Goal: Communication & Community: Answer question/provide support

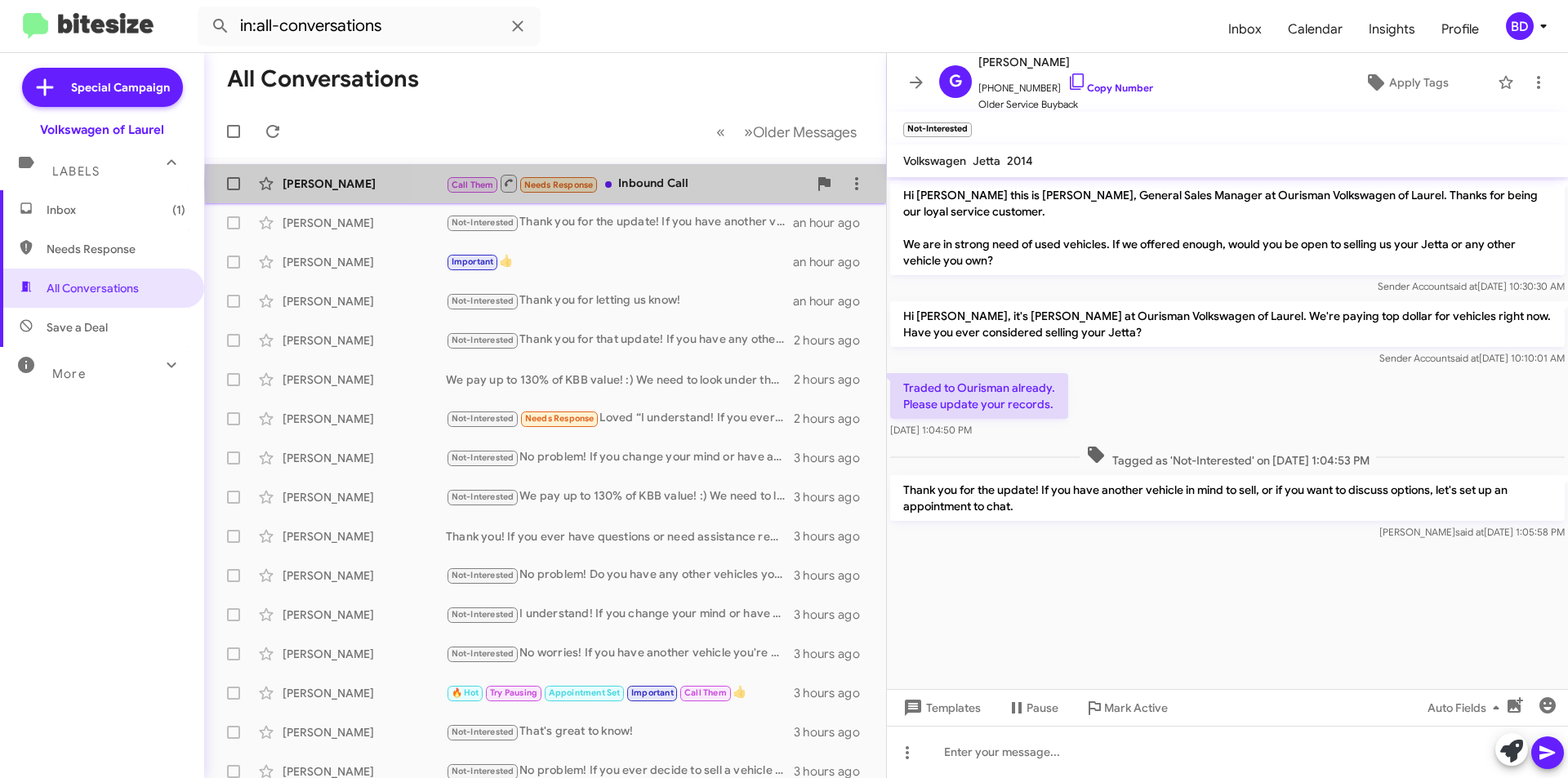
click at [708, 183] on div "Call Them Needs Response Inbound Call" at bounding box center [627, 183] width 362 height 20
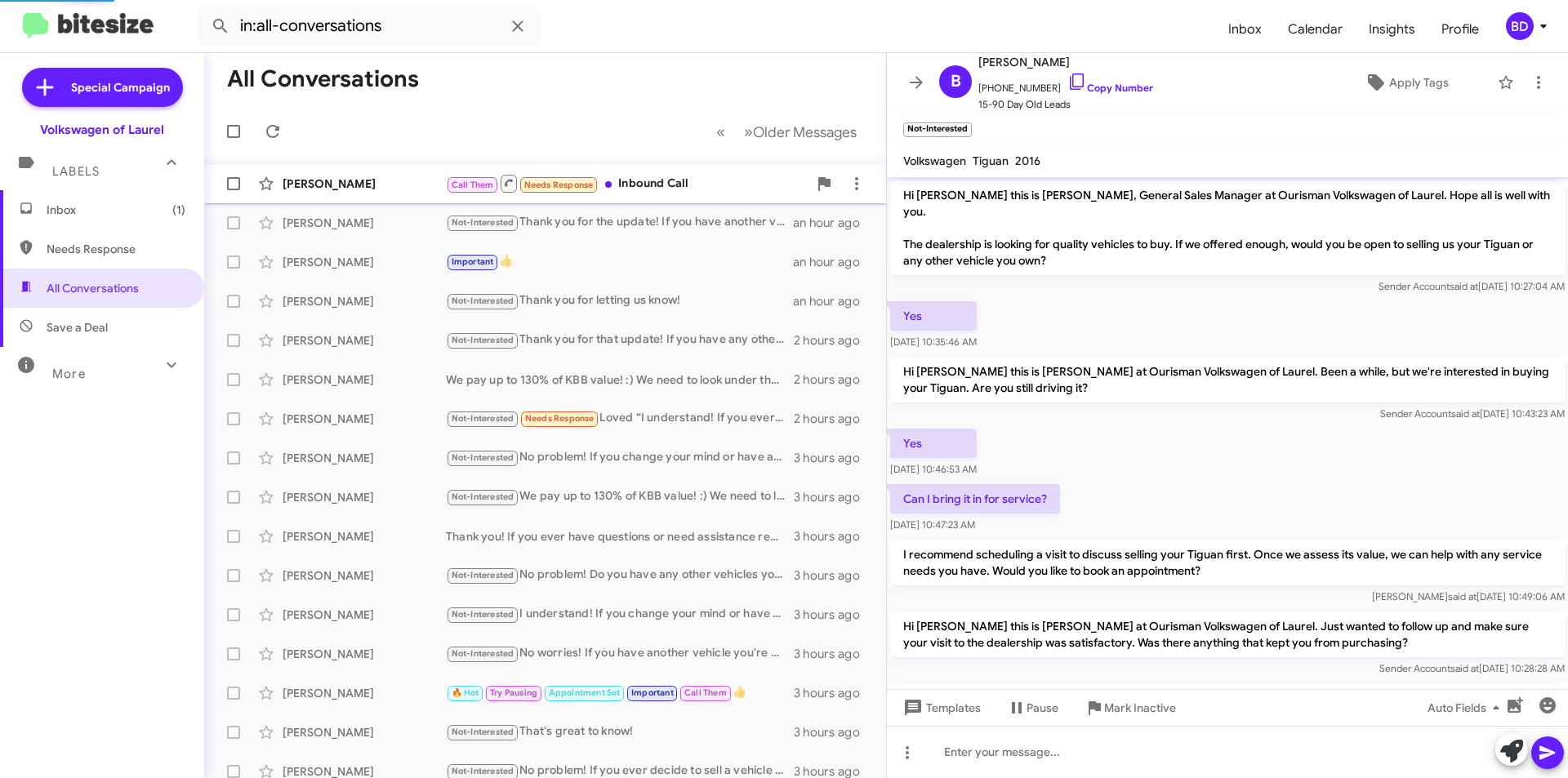
scroll to position [679, 0]
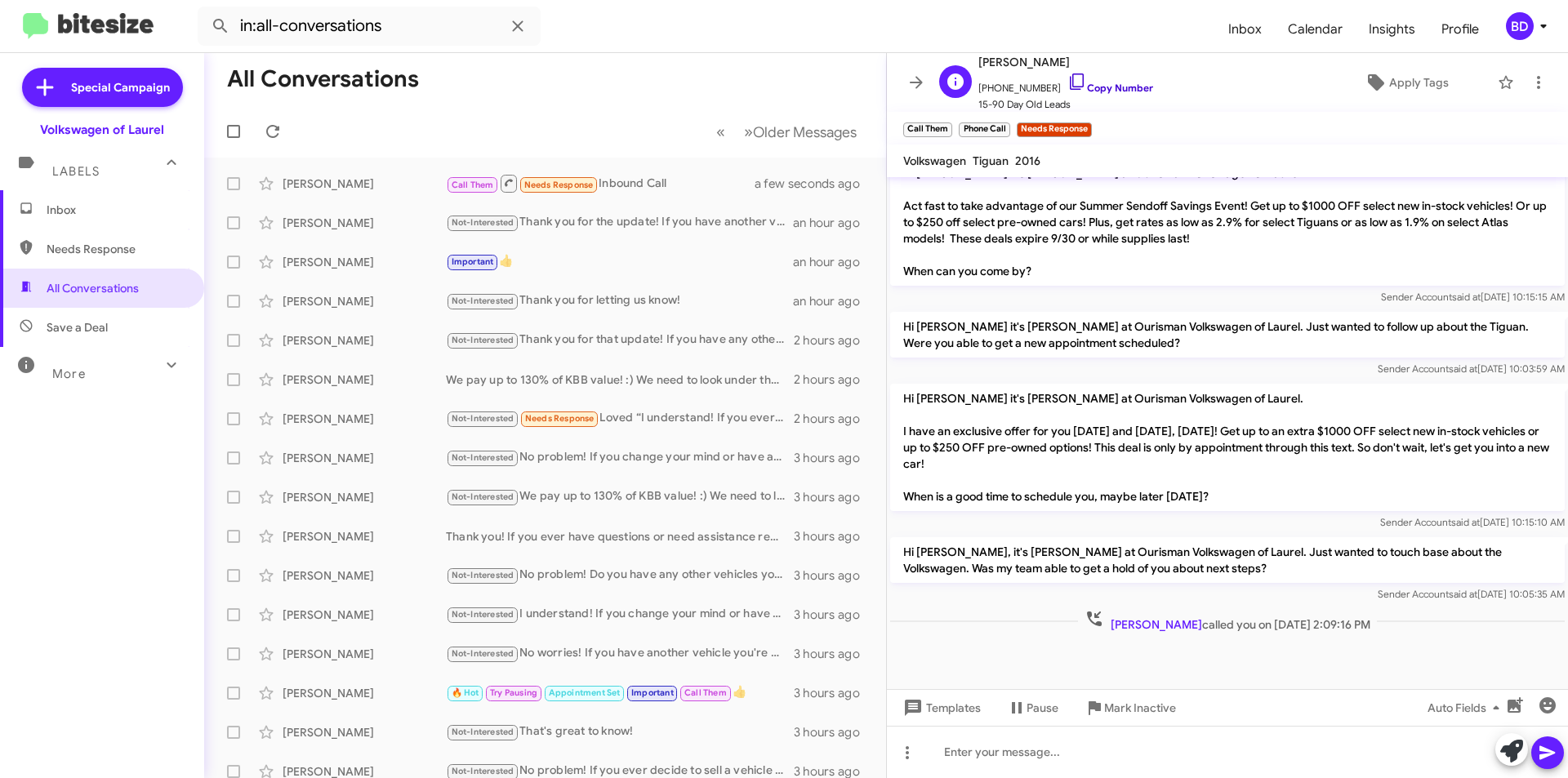
click at [1134, 89] on link "Copy Number" at bounding box center [1110, 88] width 86 height 13
